Goal: Task Accomplishment & Management: Manage account settings

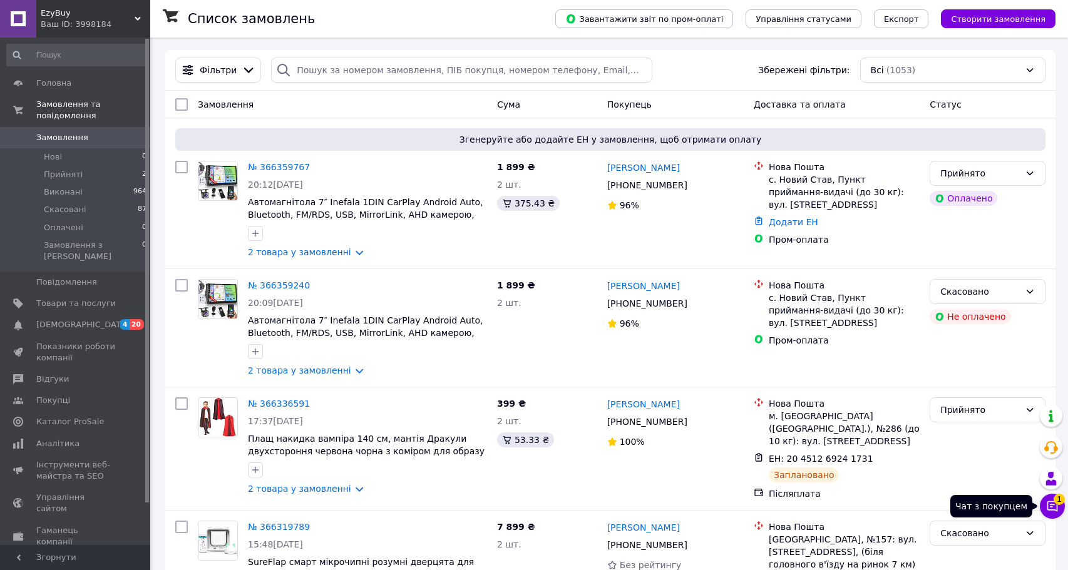
click at [1064, 508] on button "Чат з покупцем 1" at bounding box center [1051, 506] width 25 height 25
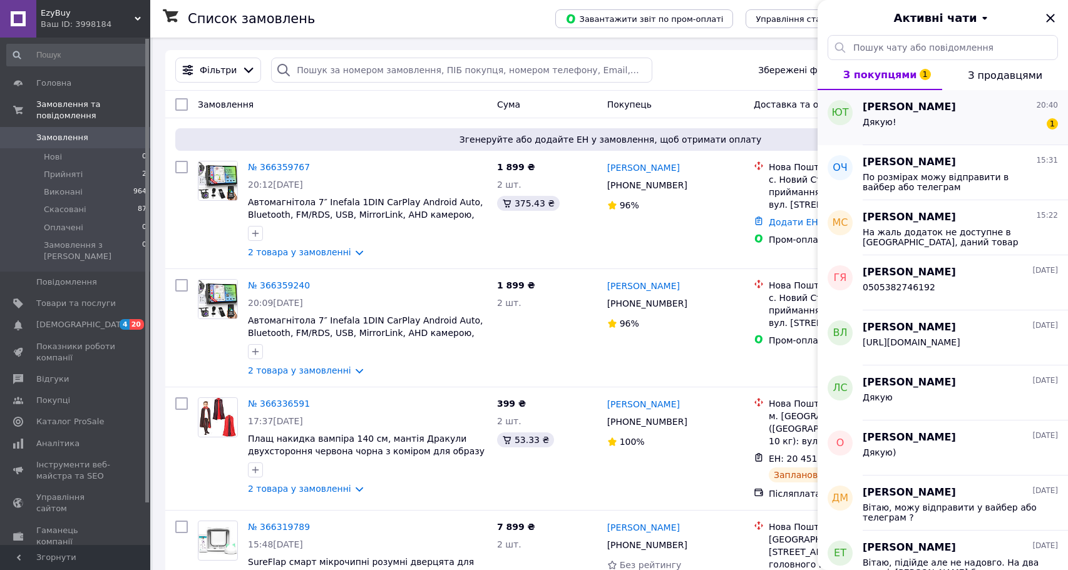
click at [952, 107] on div "[PERSON_NAME] 20:40" at bounding box center [959, 107] width 195 height 14
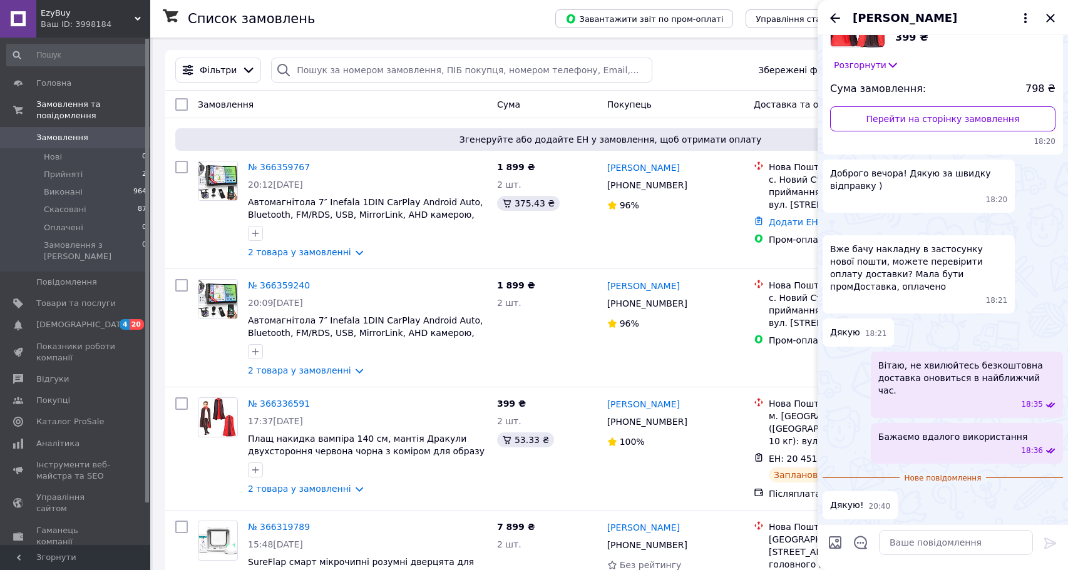
scroll to position [200, 0]
click at [686, 247] on div "[PERSON_NAME] [PHONE_NUMBER]%" at bounding box center [675, 210] width 146 height 108
click at [294, 523] on link "№ 366319789" at bounding box center [279, 527] width 62 height 10
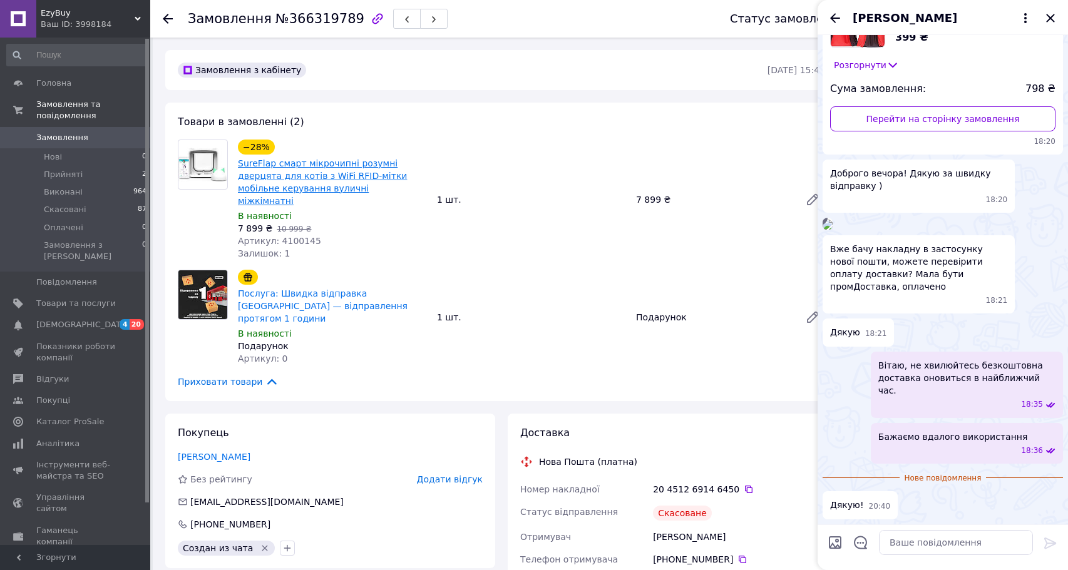
click at [270, 185] on link "SureFlap смарт мікрочипні розумні дверцята для котів з WiFi RFID-мітки мобільне…" at bounding box center [322, 182] width 169 height 48
click at [289, 236] on span "Артикул: 4100145" at bounding box center [279, 241] width 83 height 10
copy span "4100145"
click at [59, 298] on span "Товари та послуги" at bounding box center [75, 303] width 79 height 11
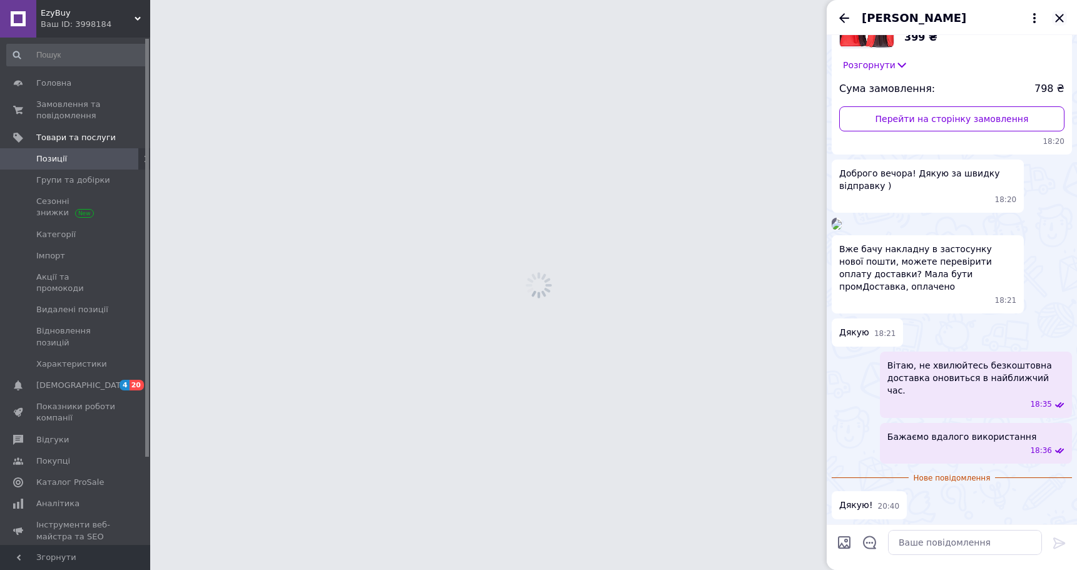
click at [1058, 19] on icon "Закрити" at bounding box center [1059, 18] width 8 height 8
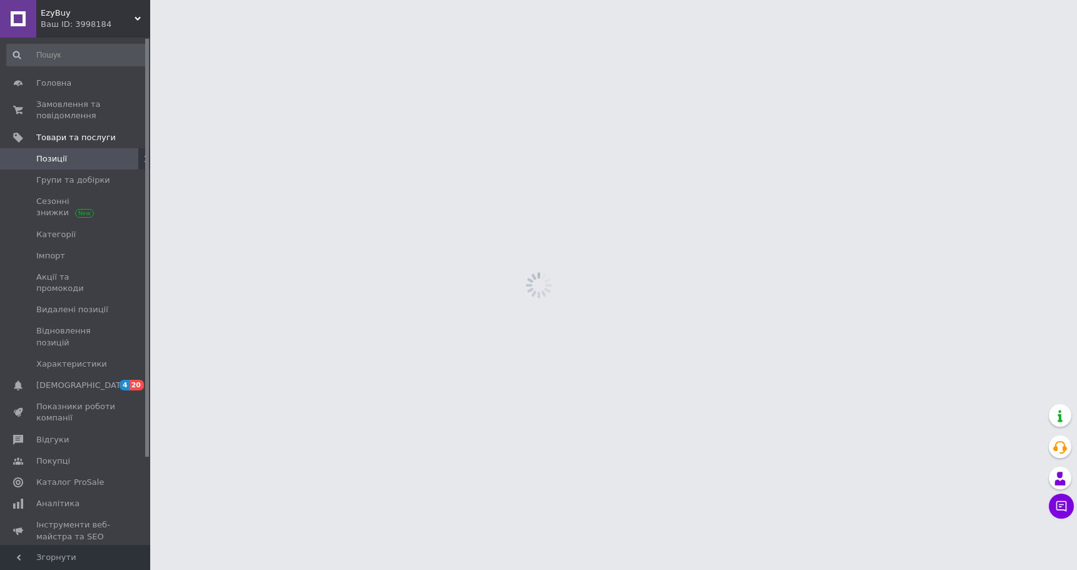
click at [58, 156] on span "Позиції" at bounding box center [51, 158] width 31 height 11
click at [57, 182] on span "Групи та добірки" at bounding box center [73, 180] width 74 height 11
click at [64, 161] on span "Позиції" at bounding box center [51, 158] width 31 height 11
